Goal: Answer question/provide support: Share knowledge or assist other users

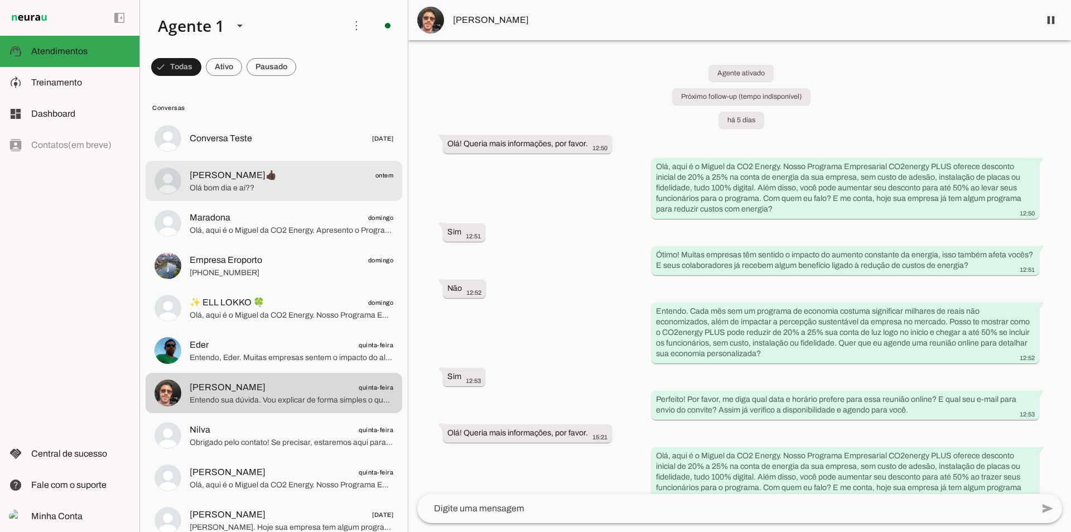
click at [276, 183] on span "Olá bom dia e aí??" at bounding box center [292, 187] width 204 height 11
